Goal: Check status: Check status

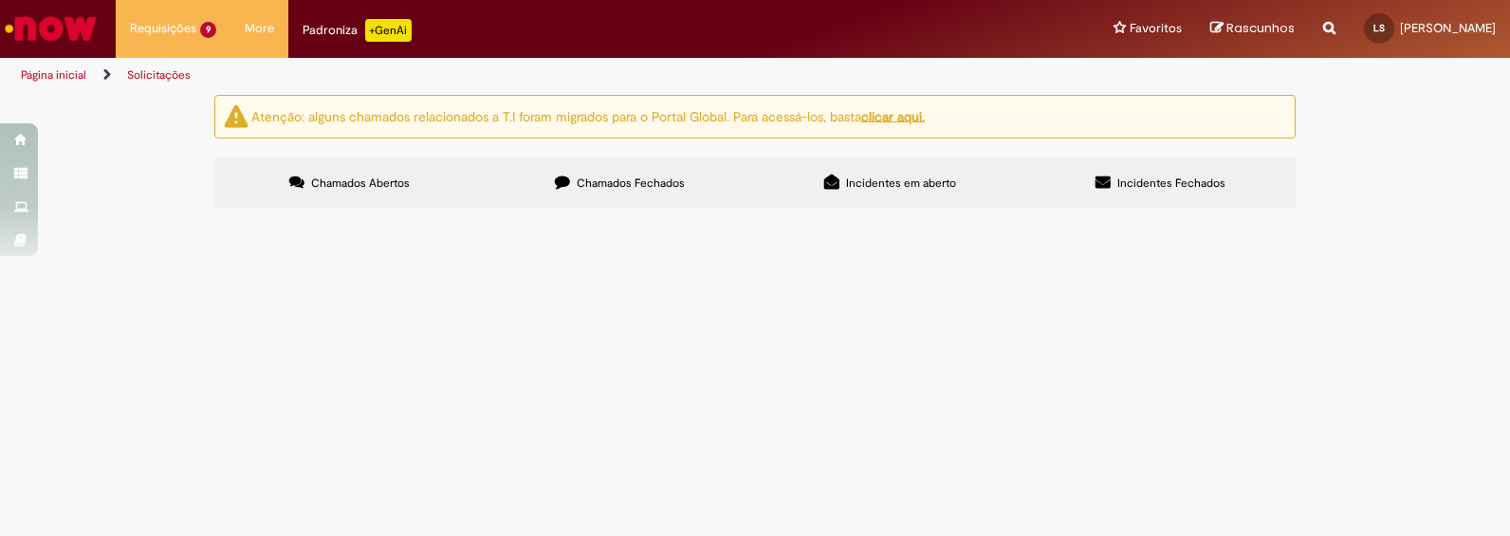
scroll to position [308, 0]
click at [0, 0] on span "Emissão de Comodato" at bounding box center [0, 0] width 0 height 0
click at [0, 0] on span "CDD Nova Iguaçu - 17261661012180 - OUTBACK - OUTBACK RESTAU - BIMARCA REGULAR" at bounding box center [0, 0] width 0 height 0
click at [0, 0] on span "R13444844" at bounding box center [0, 0] width 0 height 0
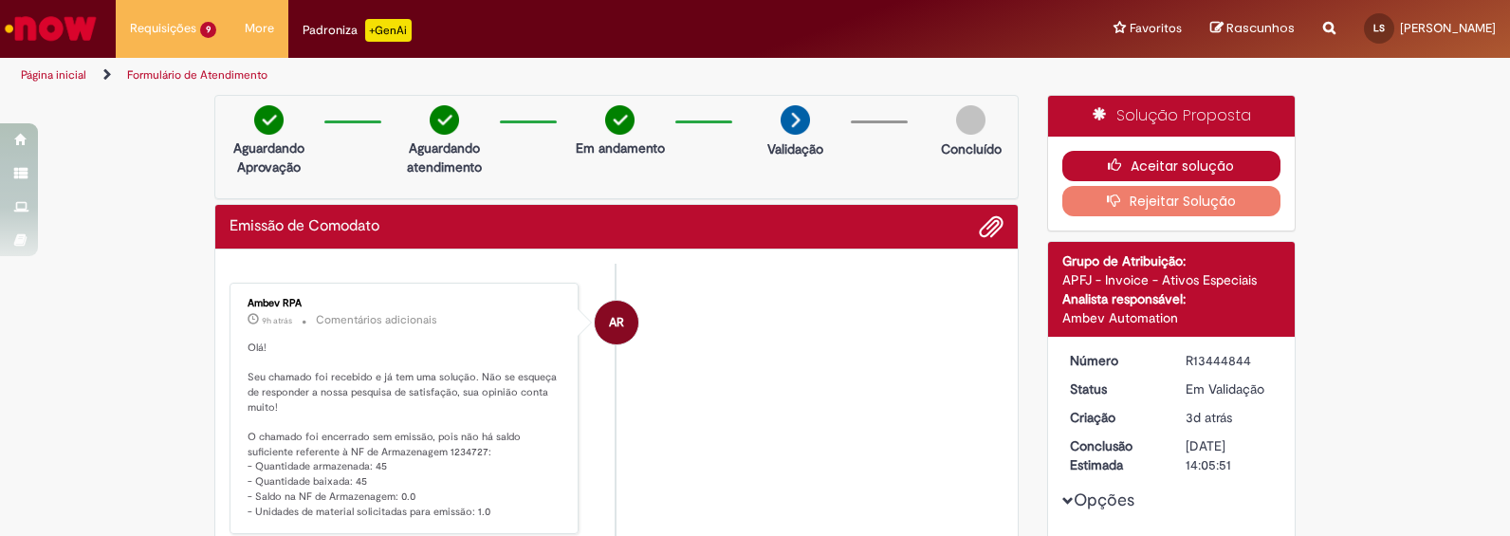
click at [1183, 161] on button "Aceitar solução" at bounding box center [1171, 166] width 219 height 30
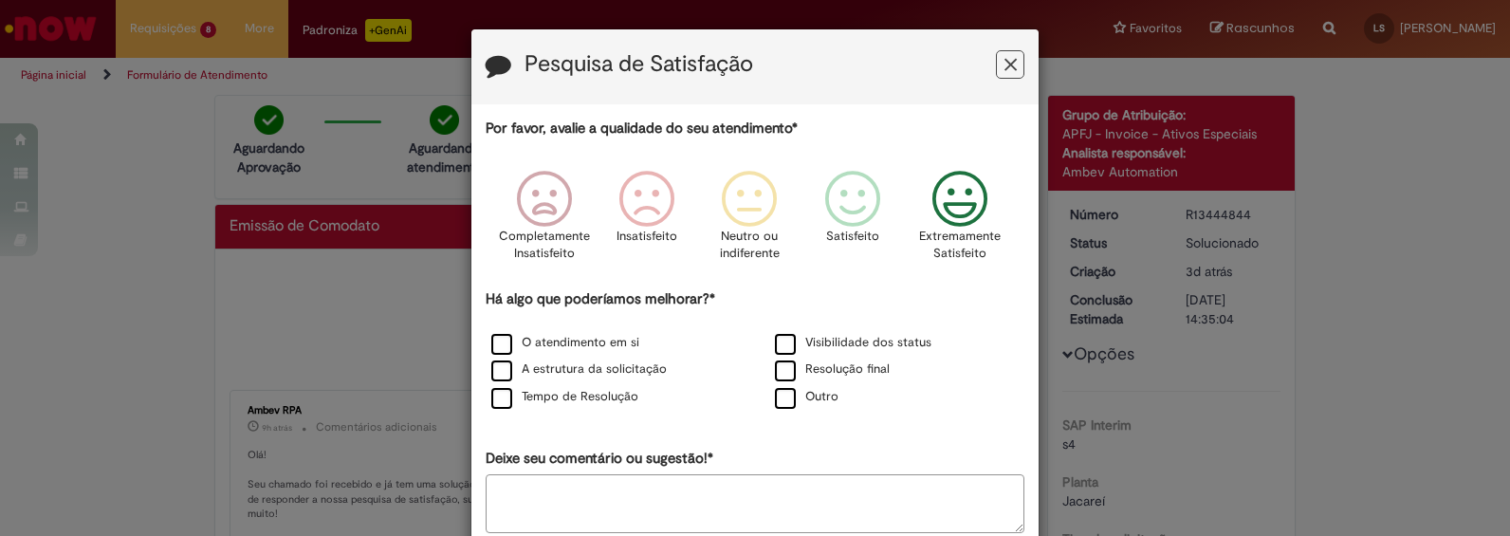
click at [946, 195] on icon "Feedback" at bounding box center [960, 199] width 71 height 57
click at [503, 347] on label "O atendimento em si" at bounding box center [565, 343] width 148 height 18
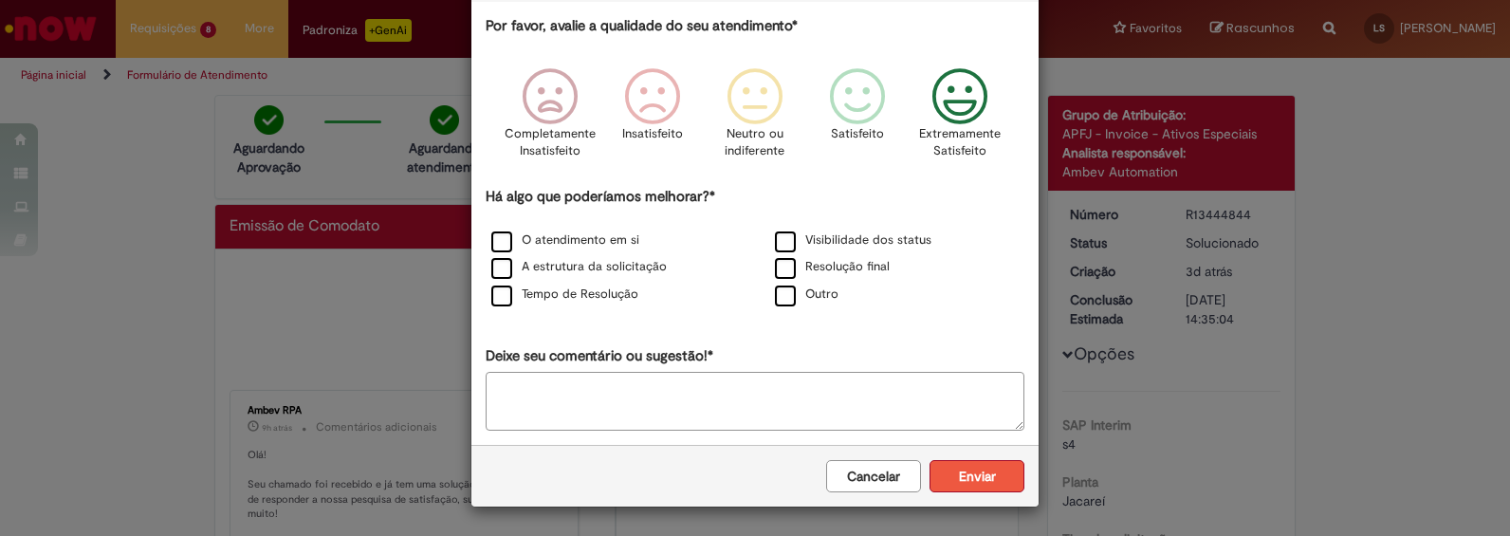
click at [953, 479] on button "Enviar" at bounding box center [976, 476] width 95 height 32
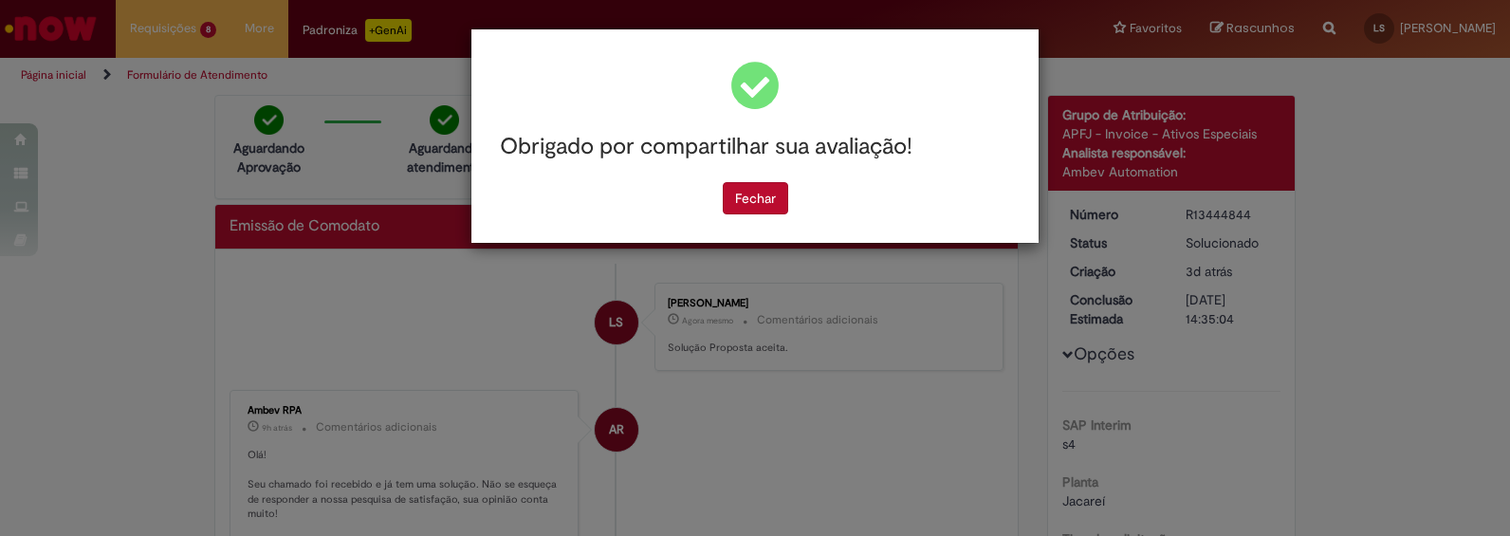
scroll to position [0, 0]
click at [744, 197] on button "Fechar" at bounding box center [755, 198] width 65 height 32
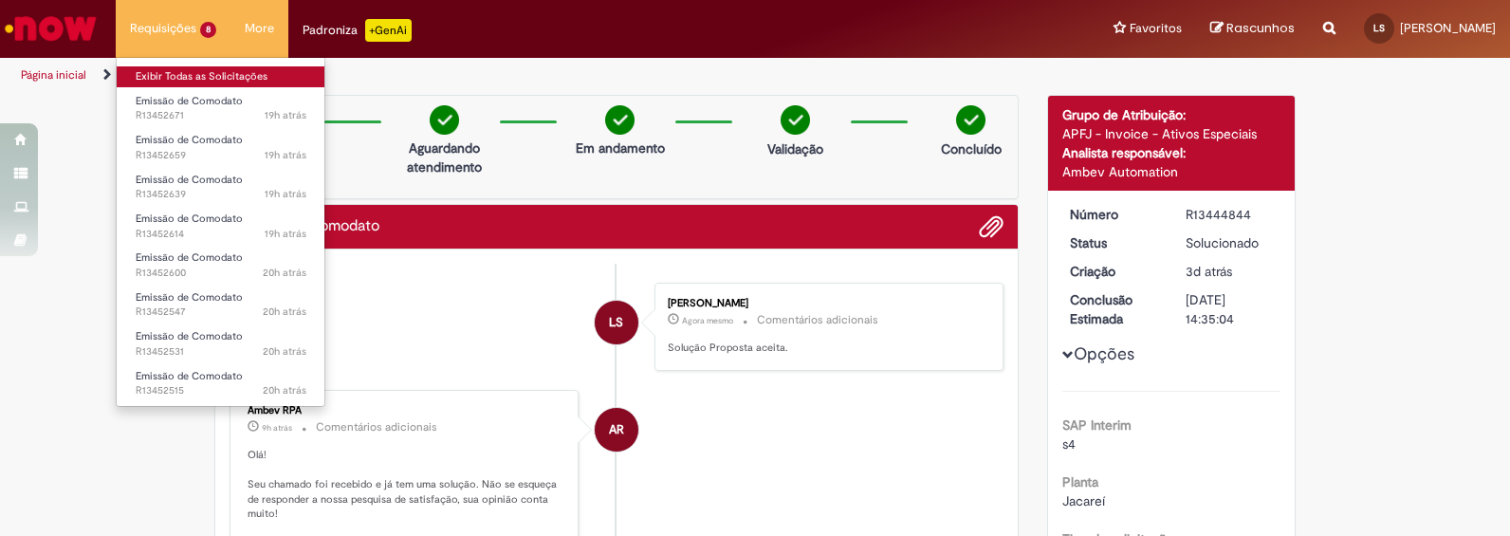
click at [185, 70] on link "Exibir Todas as Solicitações" at bounding box center [221, 76] width 209 height 21
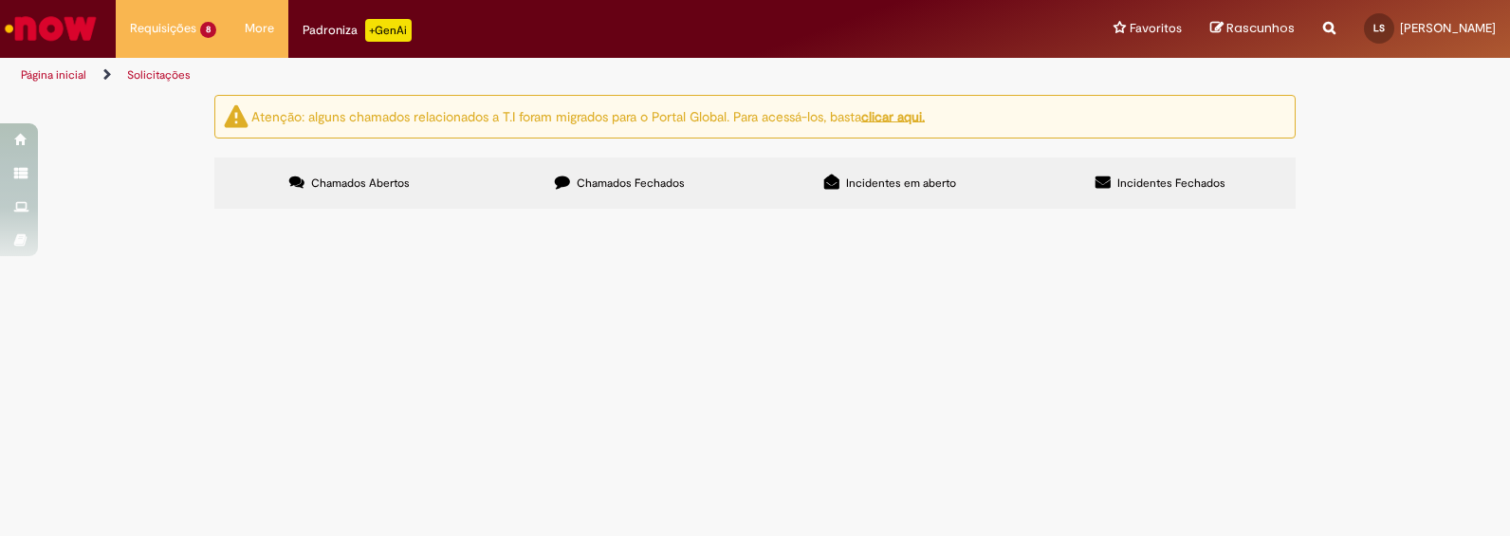
scroll to position [180, 0]
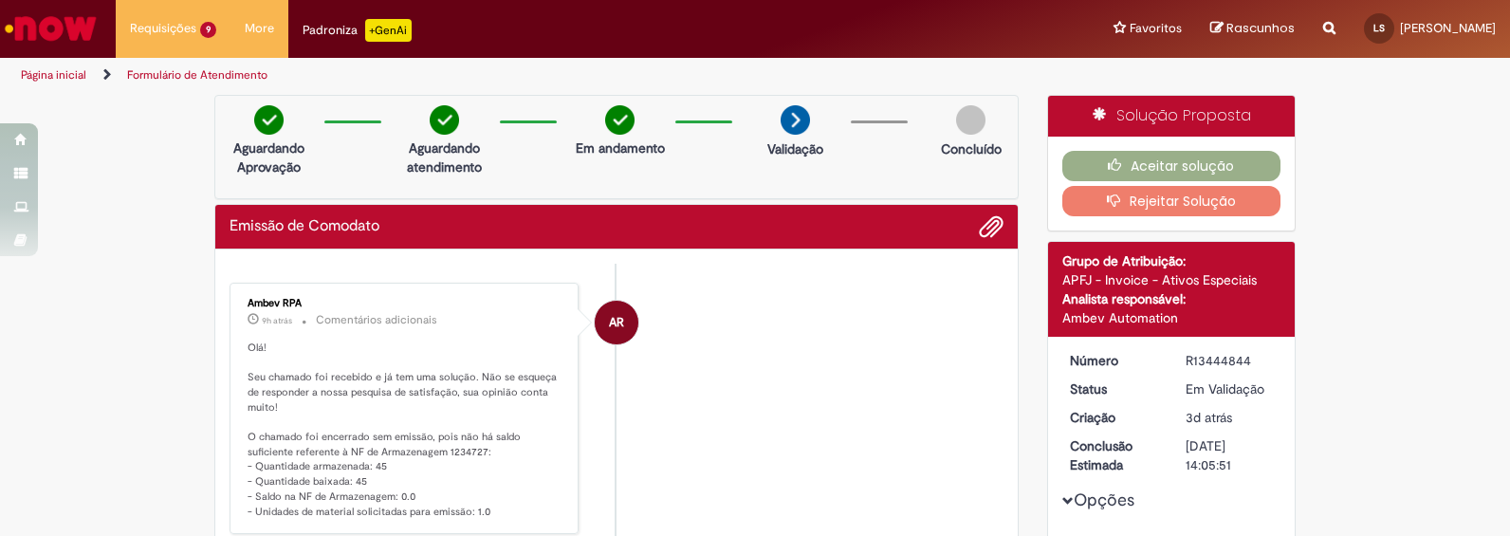
click at [1224, 359] on div "R13444844" at bounding box center [1229, 360] width 88 height 19
copy div "R13444844"
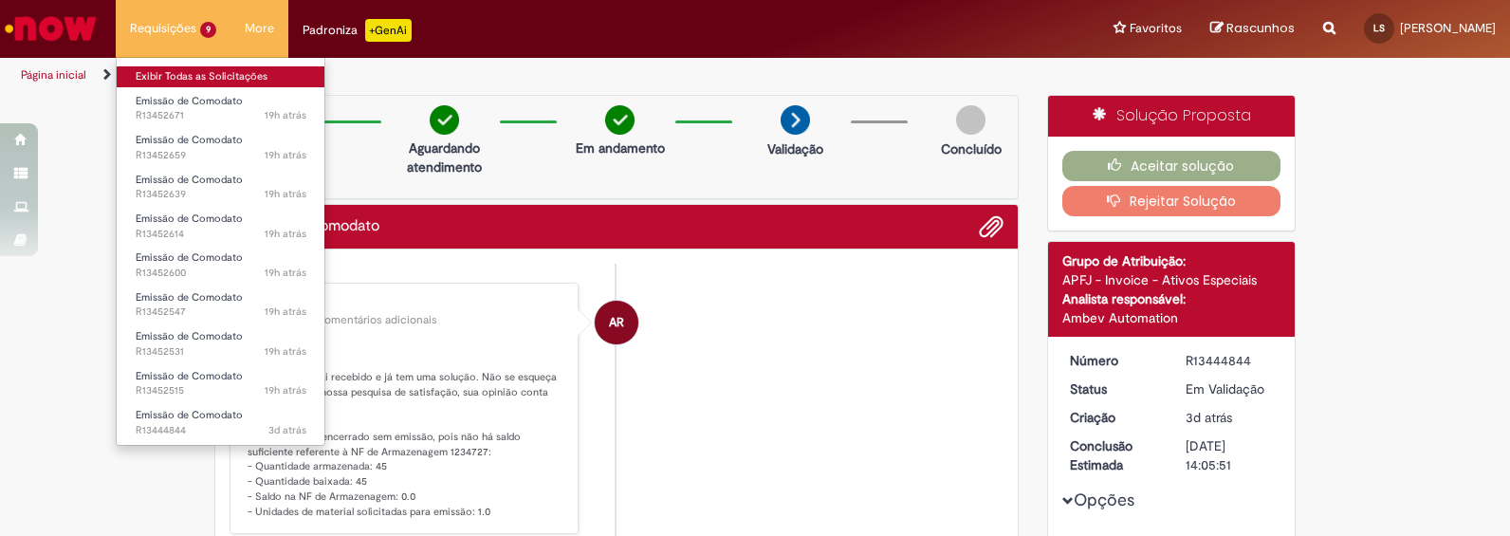
click at [155, 83] on link "Exibir Todas as Solicitações" at bounding box center [221, 76] width 209 height 21
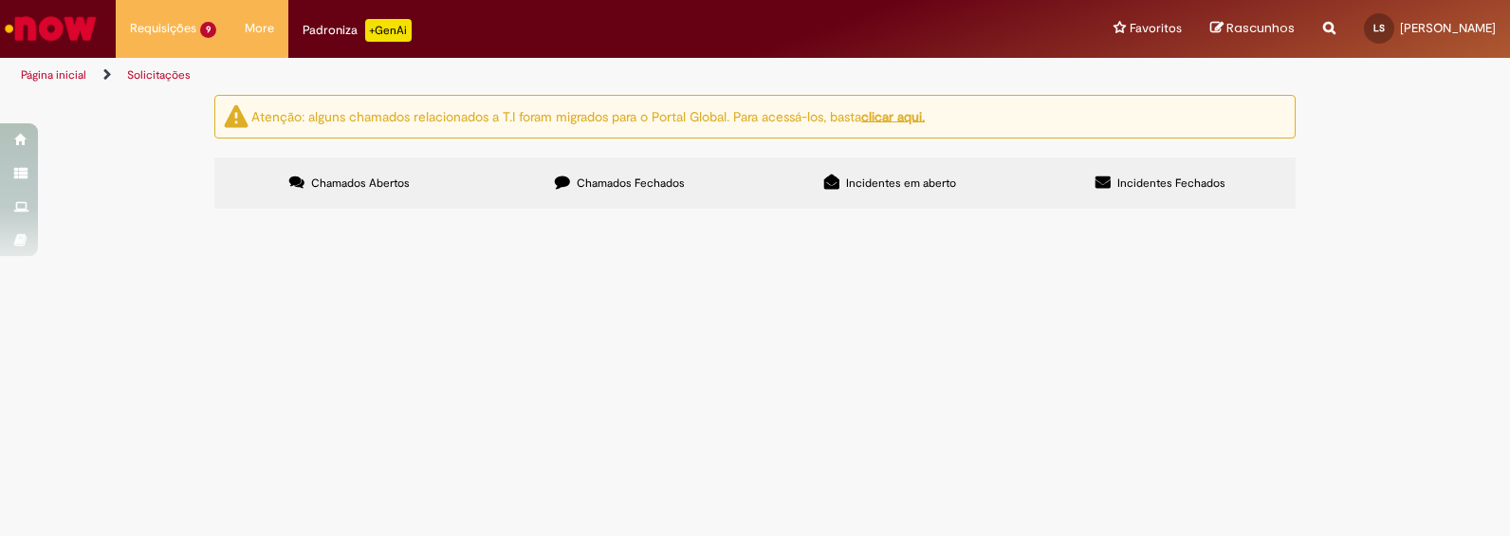
scroll to position [308, 0]
